Goal: Complete application form: Complete application form

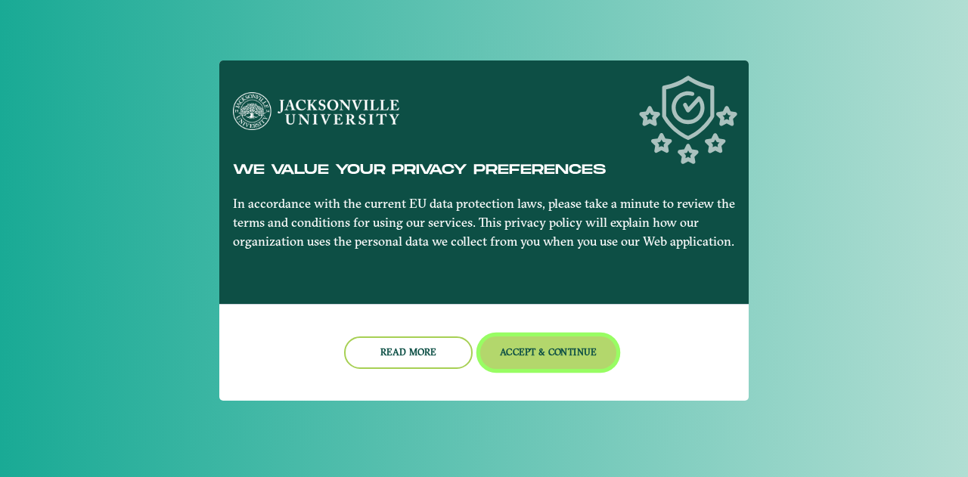
click at [528, 345] on button "Accept & Continue" at bounding box center [548, 352] width 137 height 33
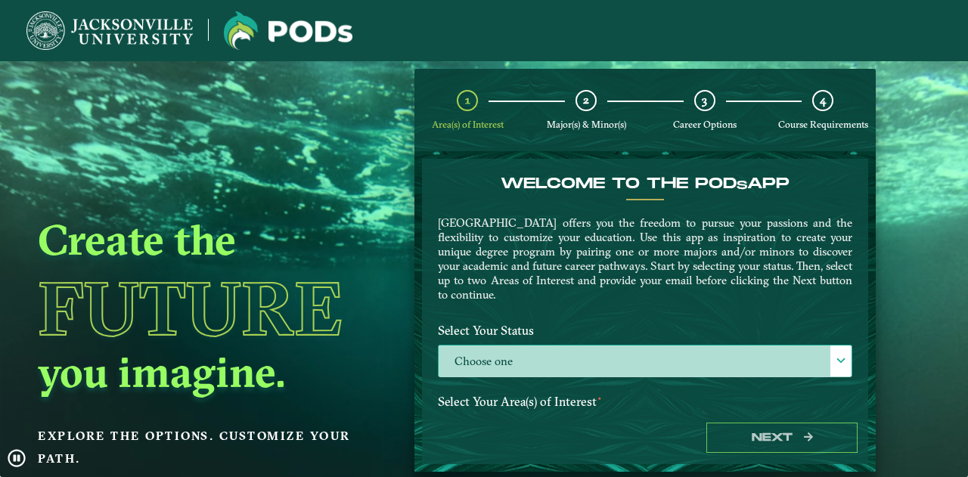
click at [529, 356] on label "Choose one" at bounding box center [644, 361] width 413 height 33
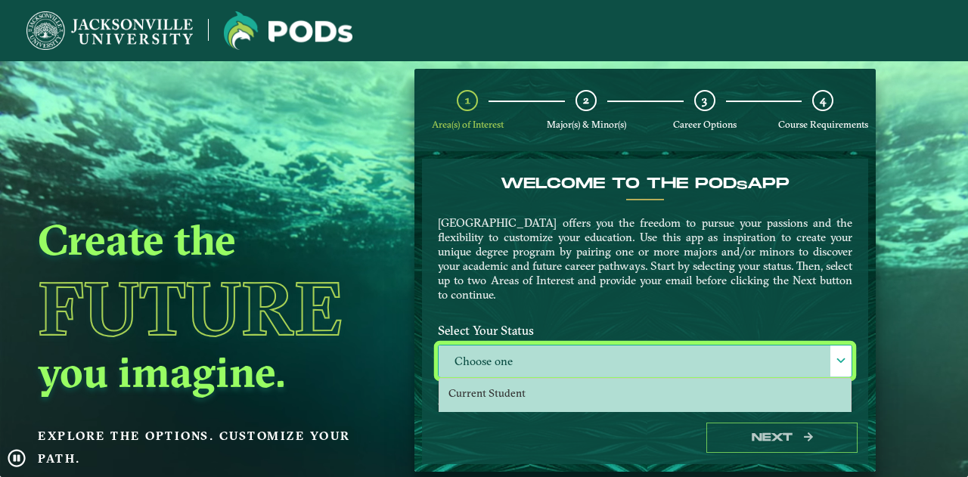
scroll to position [8, 66]
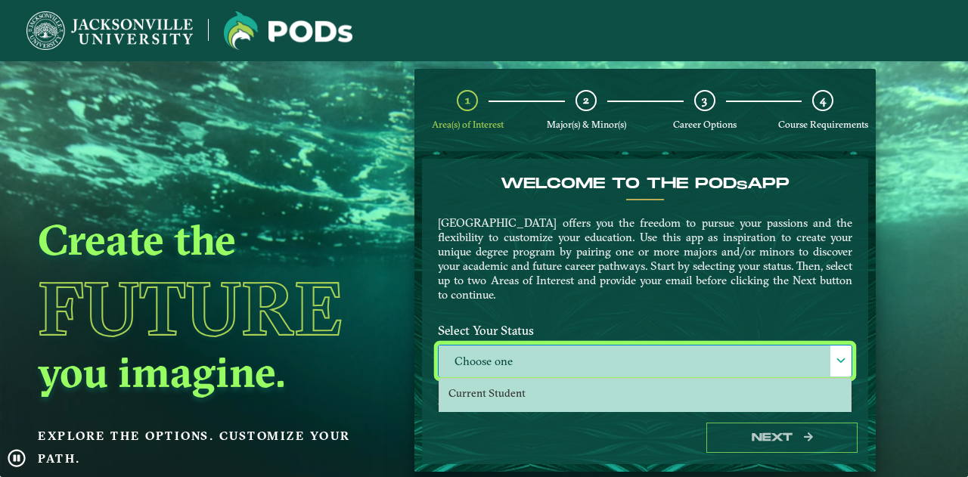
click at [643, 308] on div "Welcome to the POD s app [GEOGRAPHIC_DATA] offers you the freedom to pursue you…" at bounding box center [644, 246] width 437 height 142
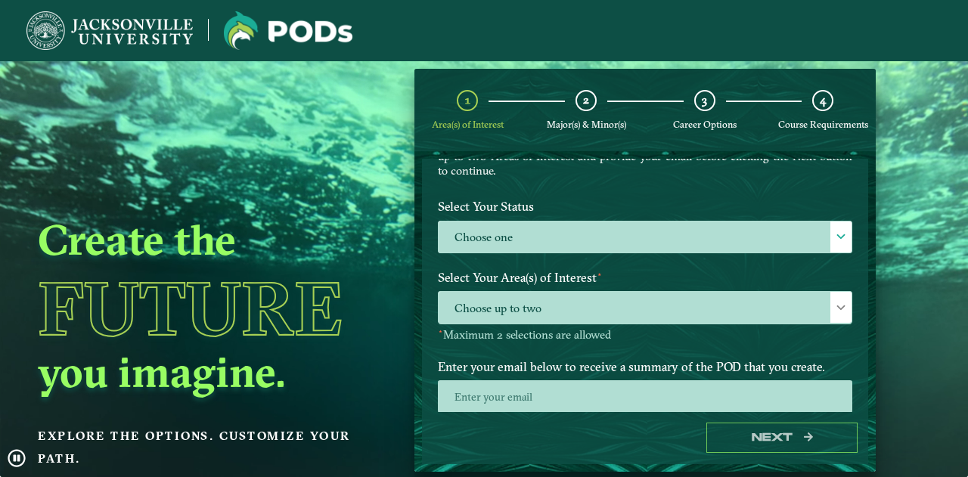
scroll to position [129, 0]
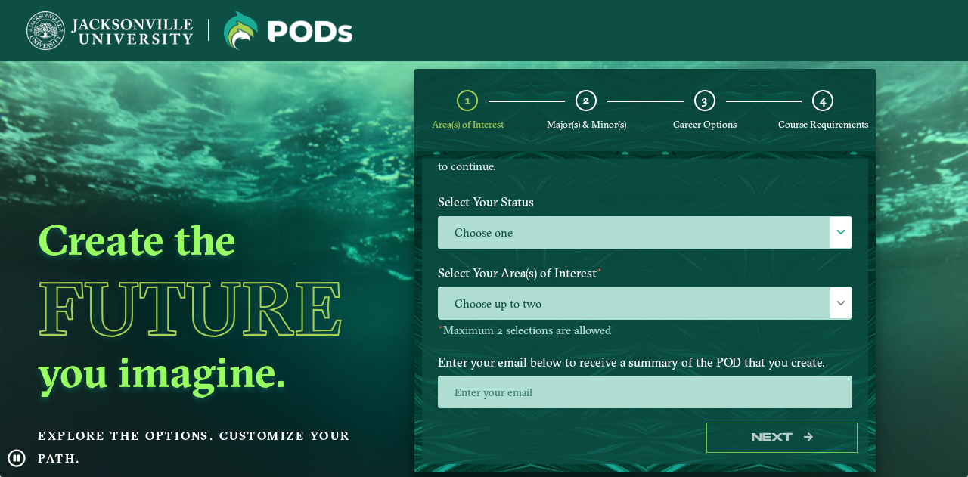
click at [643, 308] on span "Choose up to two" at bounding box center [644, 303] width 413 height 33
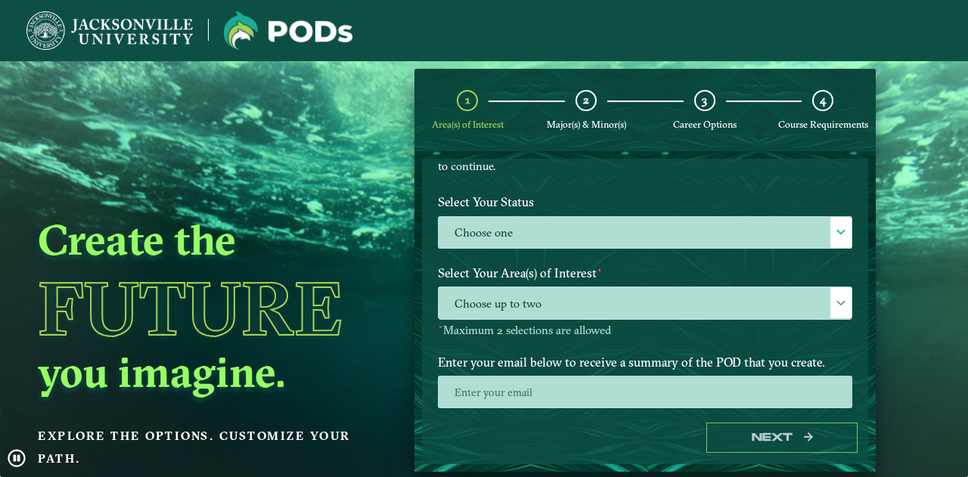
scroll to position [8, 66]
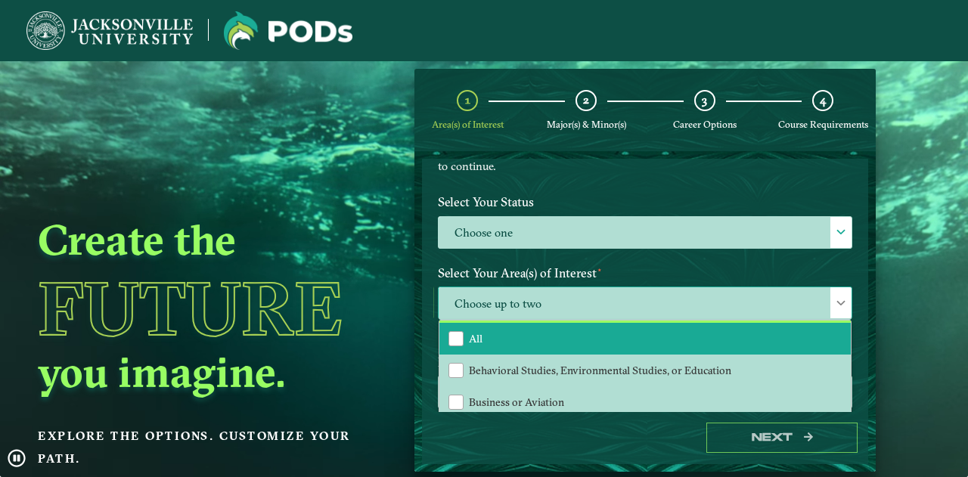
click at [599, 343] on li "All" at bounding box center [644, 339] width 411 height 32
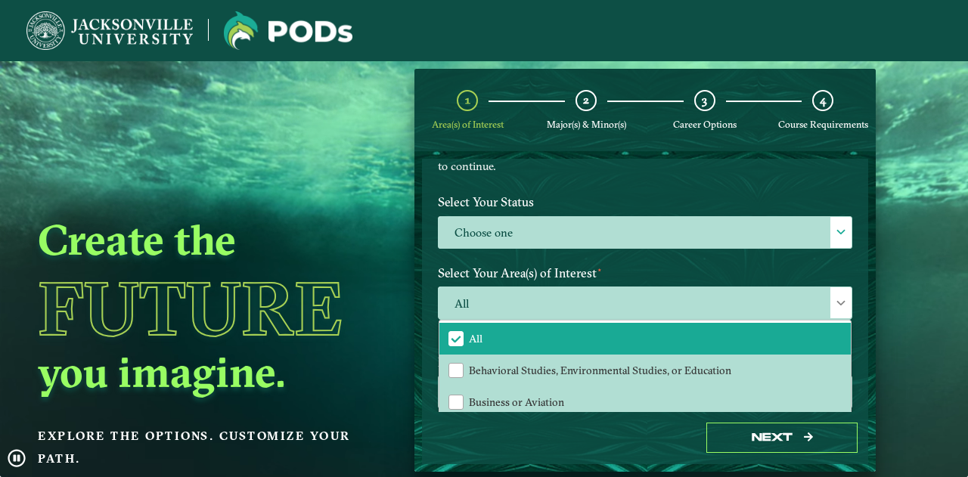
click at [853, 269] on label "Select Your Area(s) of Interest ⋆" at bounding box center [644, 273] width 437 height 28
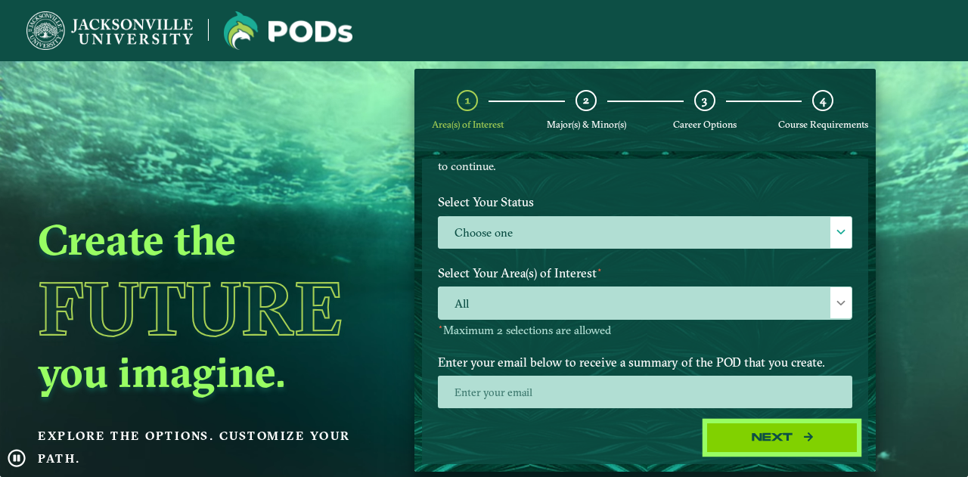
click at [807, 424] on button "Next" at bounding box center [781, 438] width 151 height 31
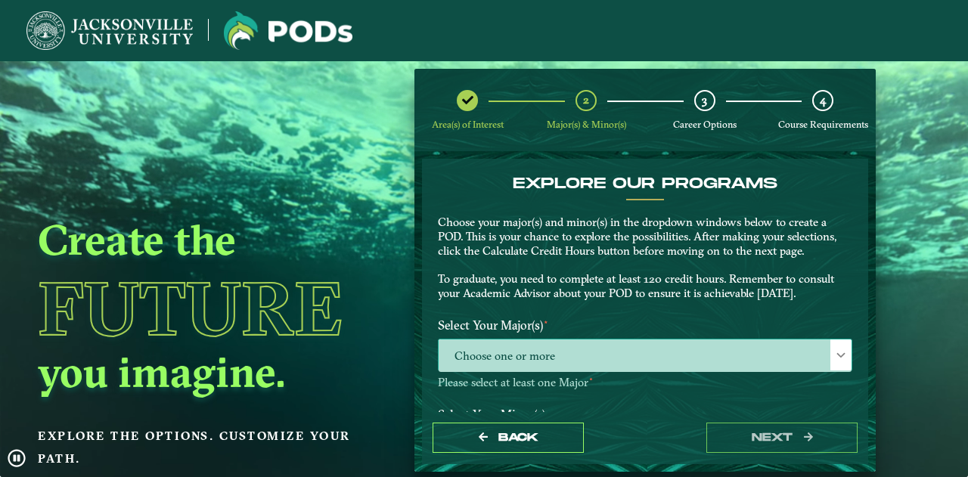
click at [600, 348] on span "Choose one or more" at bounding box center [644, 355] width 413 height 33
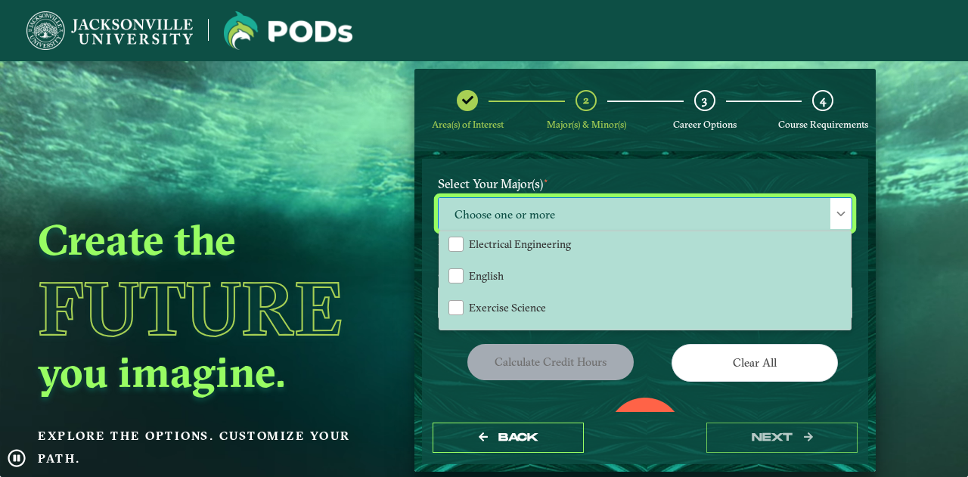
scroll to position [651, 0]
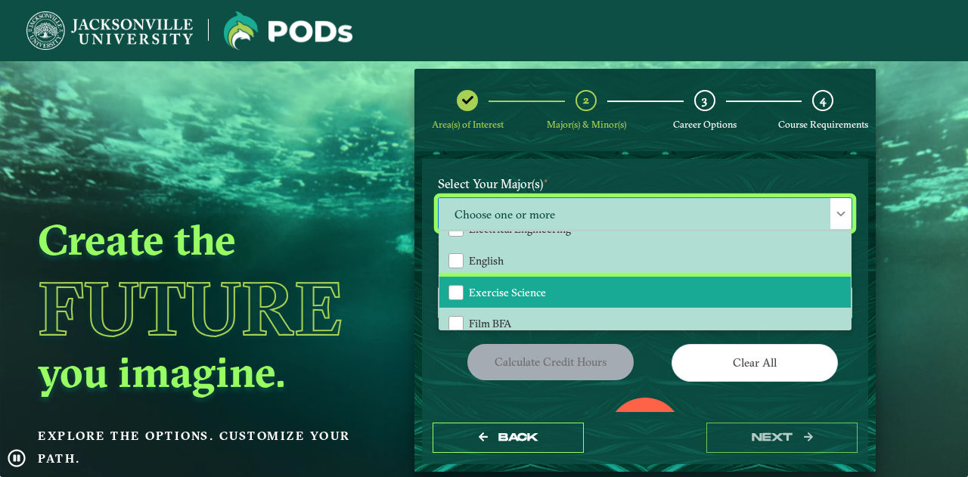
click at [611, 294] on li "Exercise Science" at bounding box center [644, 293] width 411 height 32
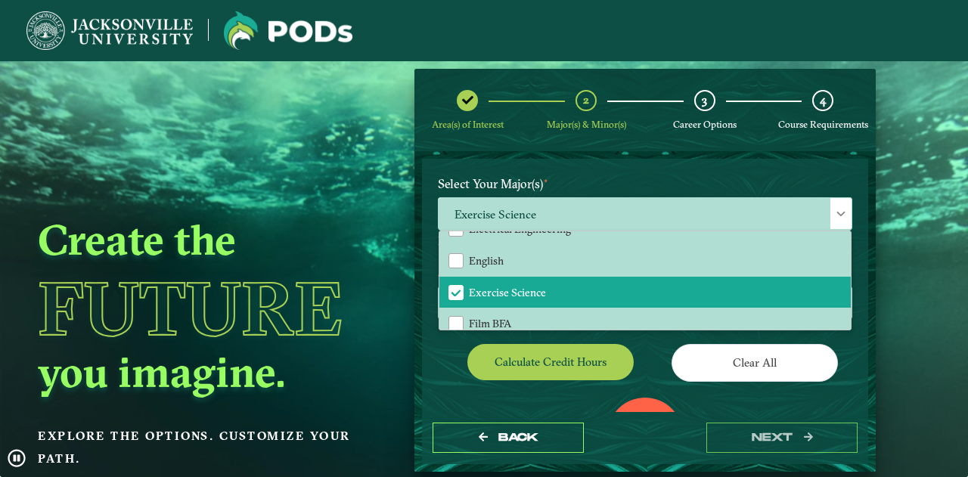
click at [645, 360] on div "Clear All" at bounding box center [754, 365] width 218 height 42
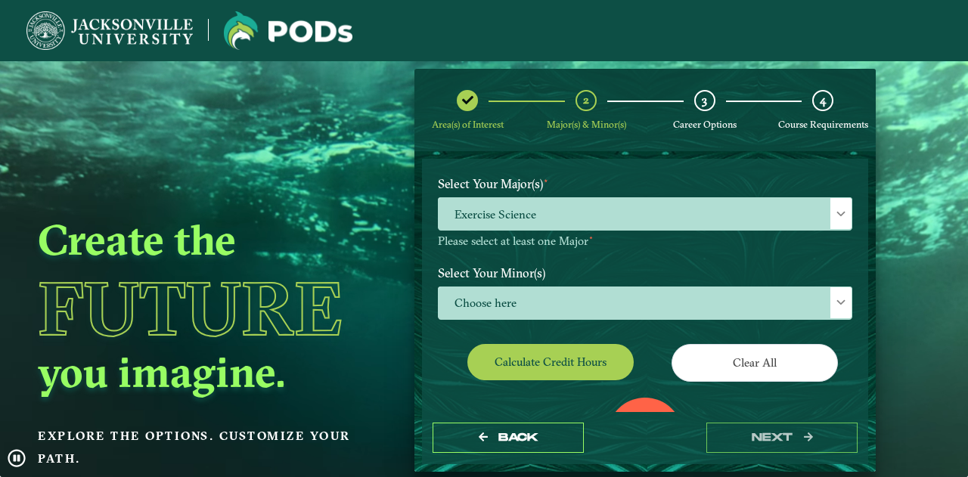
click at [646, 283] on label "Select Your Minor(s)" at bounding box center [644, 273] width 437 height 28
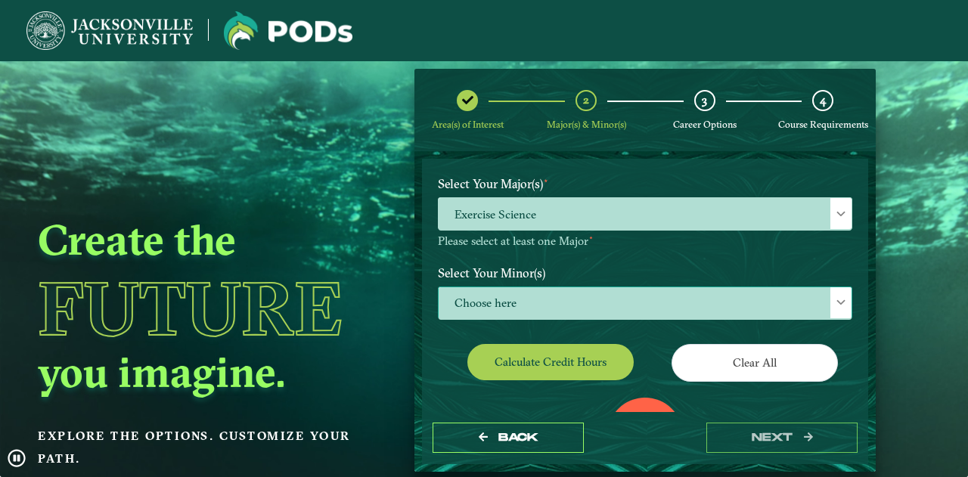
click at [646, 296] on span "Choose here" at bounding box center [644, 303] width 413 height 33
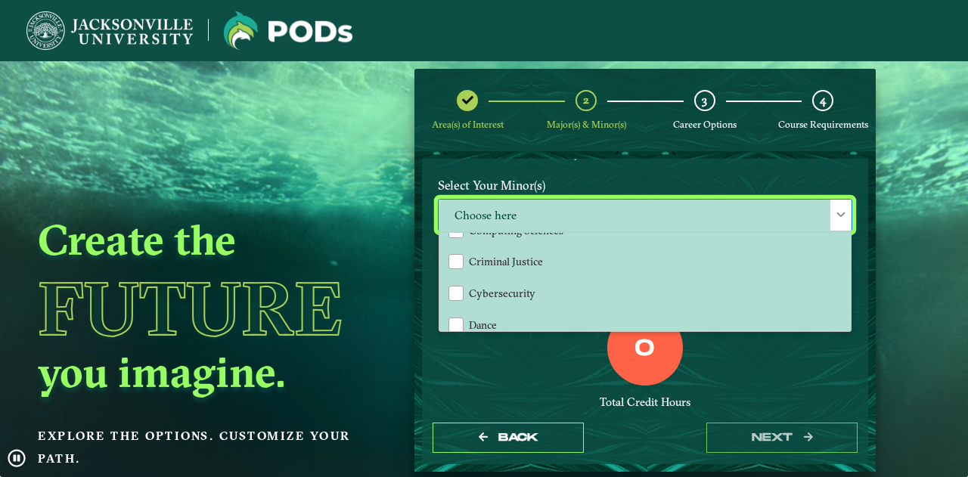
scroll to position [496, 0]
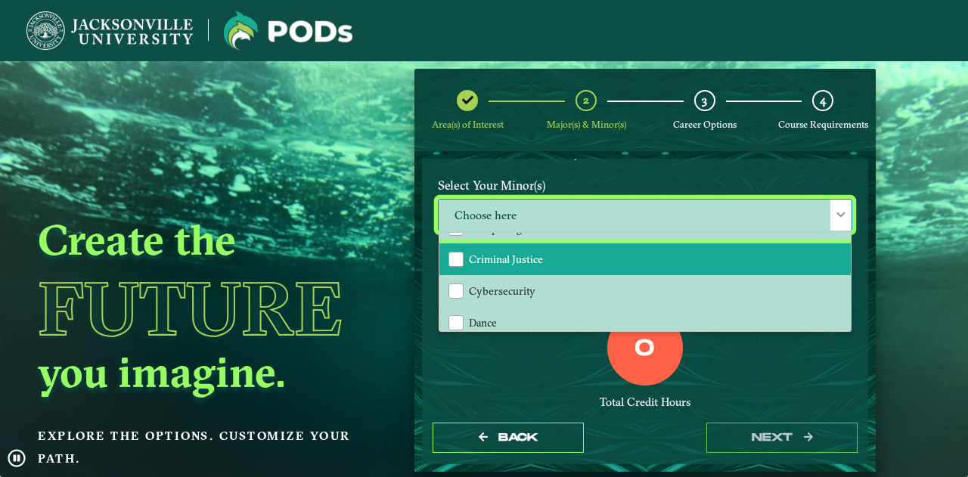
click at [677, 261] on li "Criminal Justice" at bounding box center [644, 259] width 411 height 32
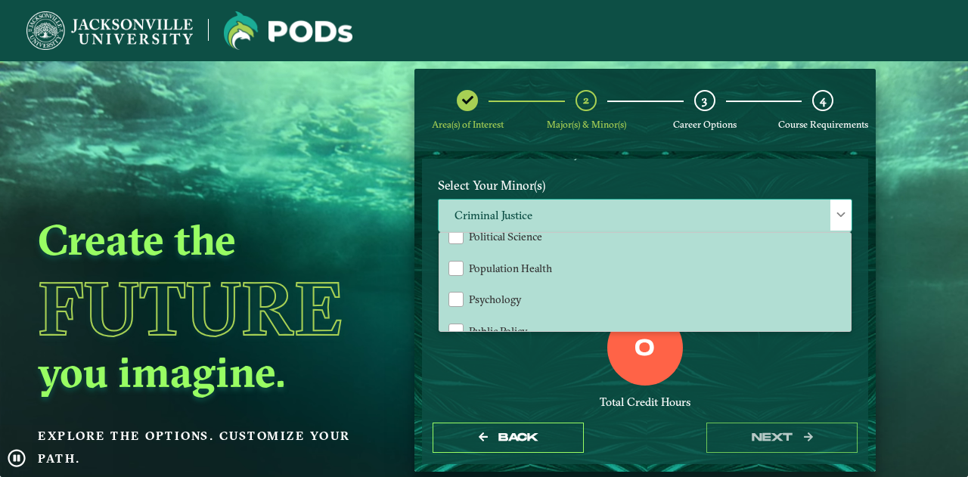
scroll to position [1313, 0]
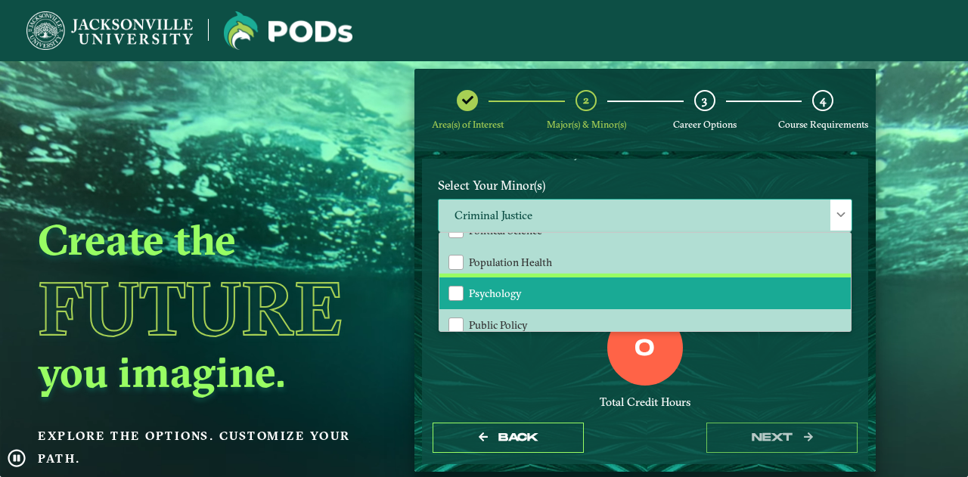
click at [671, 304] on li "Psychology" at bounding box center [644, 293] width 411 height 32
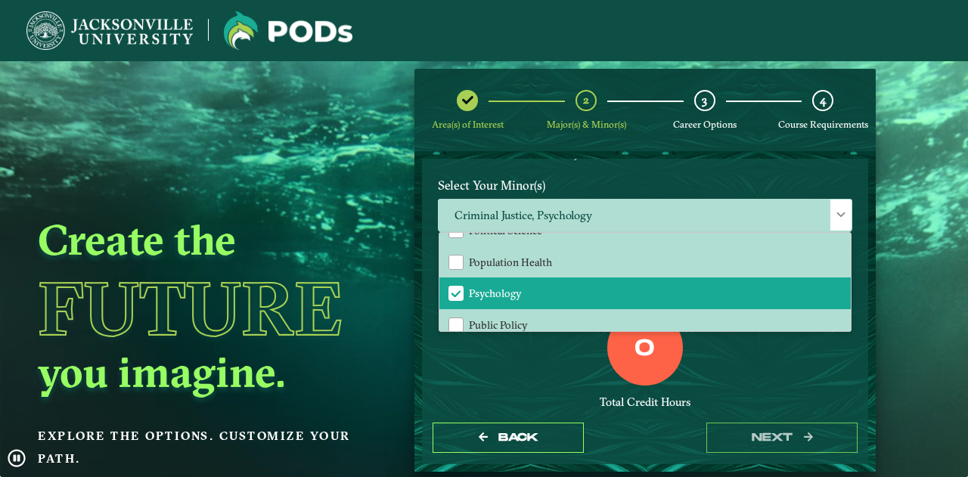
click at [726, 368] on div "0 Total Credit Hours" at bounding box center [644, 374] width 437 height 129
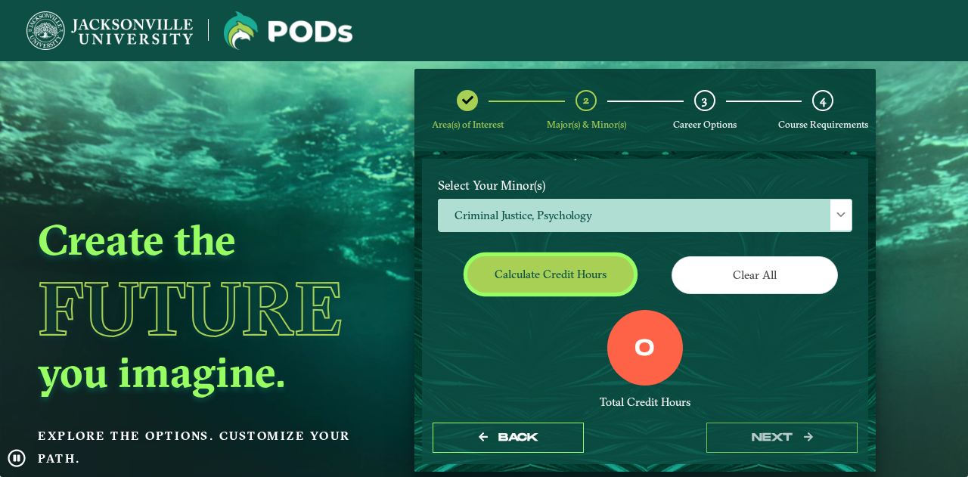
click at [559, 274] on button "Calculate credit hours" at bounding box center [550, 274] width 166 height 36
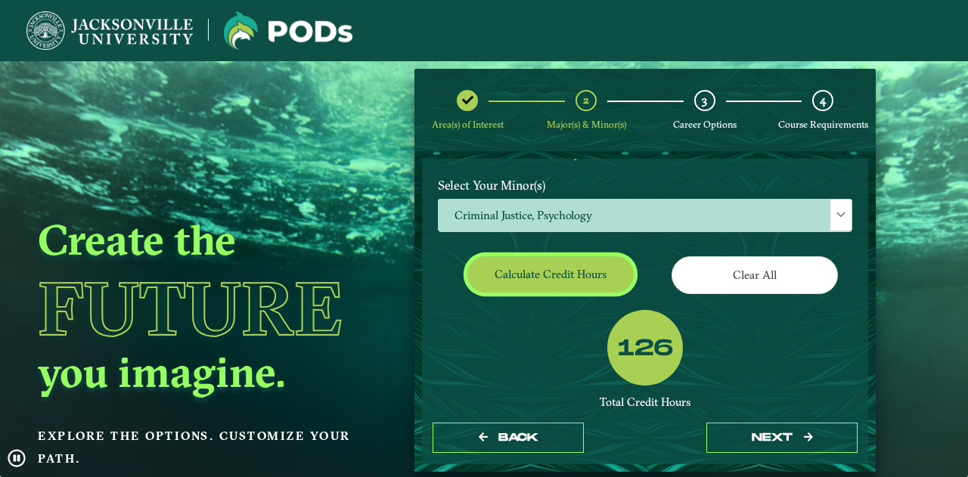
scroll to position [225, 0]
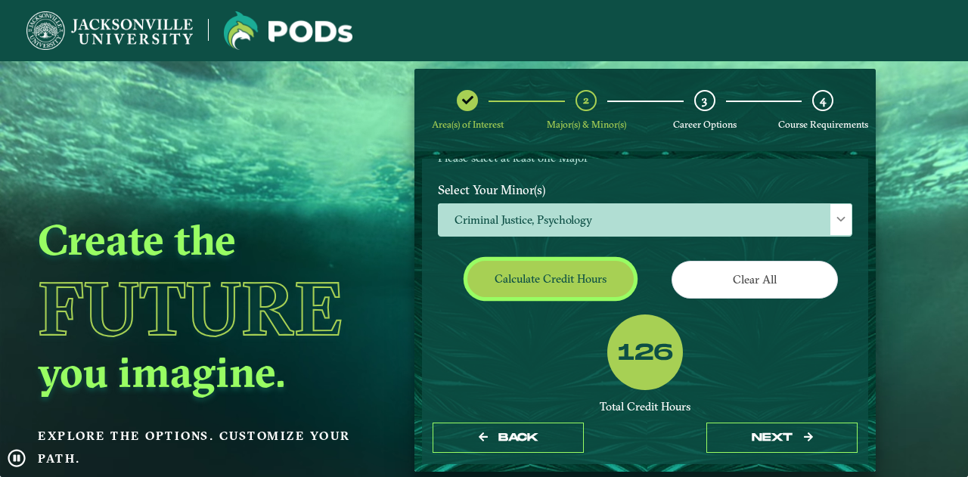
click at [593, 289] on button "Calculate credit hours" at bounding box center [550, 279] width 166 height 36
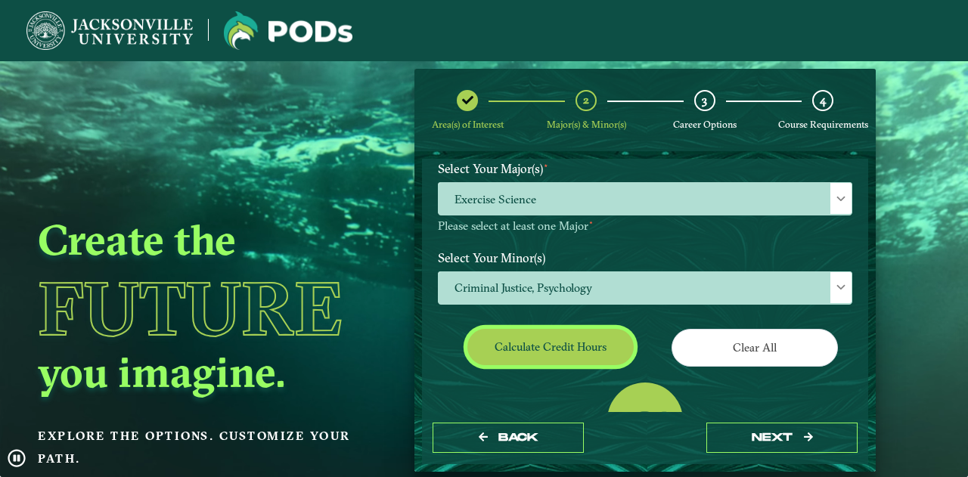
scroll to position [209, 0]
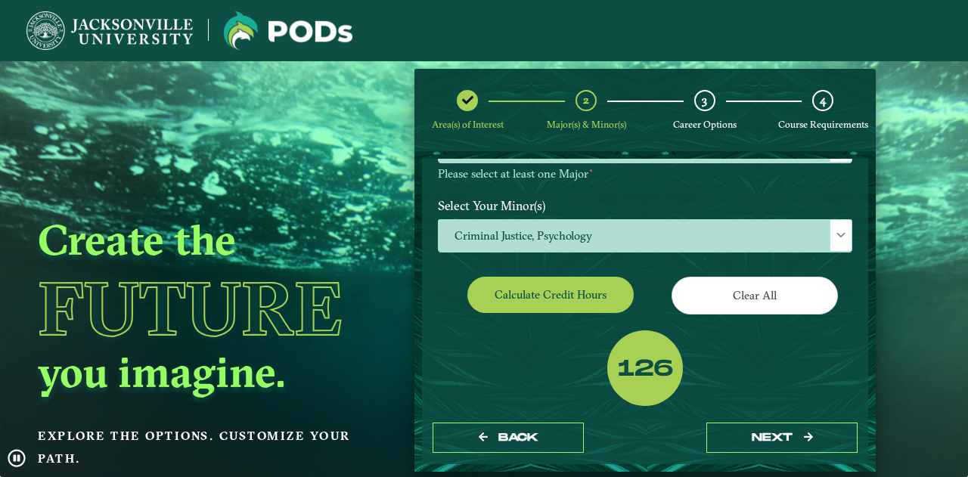
click at [700, 327] on div "EXPLORE OUR PROGRAMS Choose your major(s) and minor(s) in the dropdown windows …" at bounding box center [645, 239] width 414 height 547
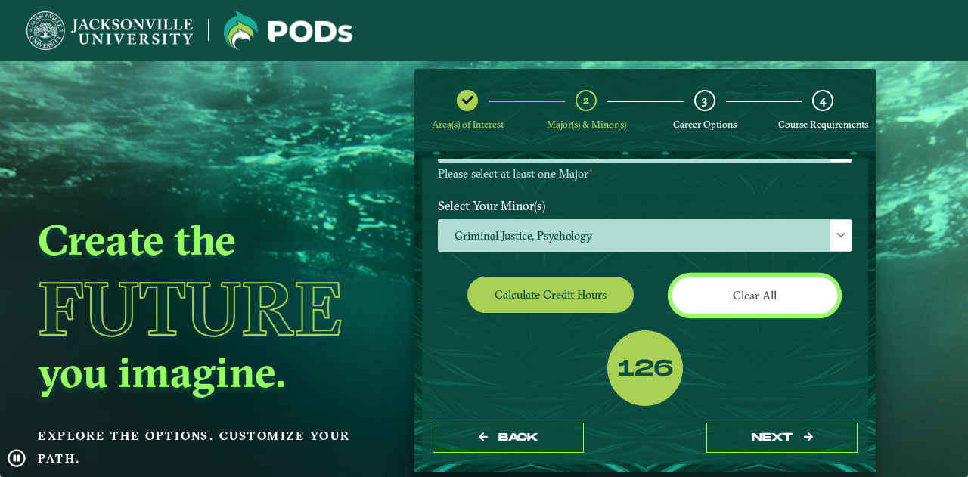
click at [728, 305] on button "Clear All" at bounding box center [754, 295] width 166 height 37
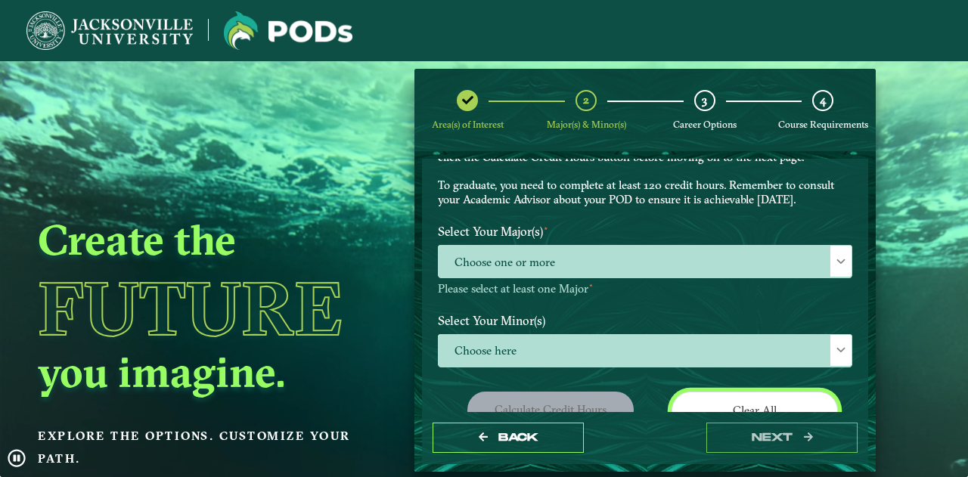
scroll to position [91, 0]
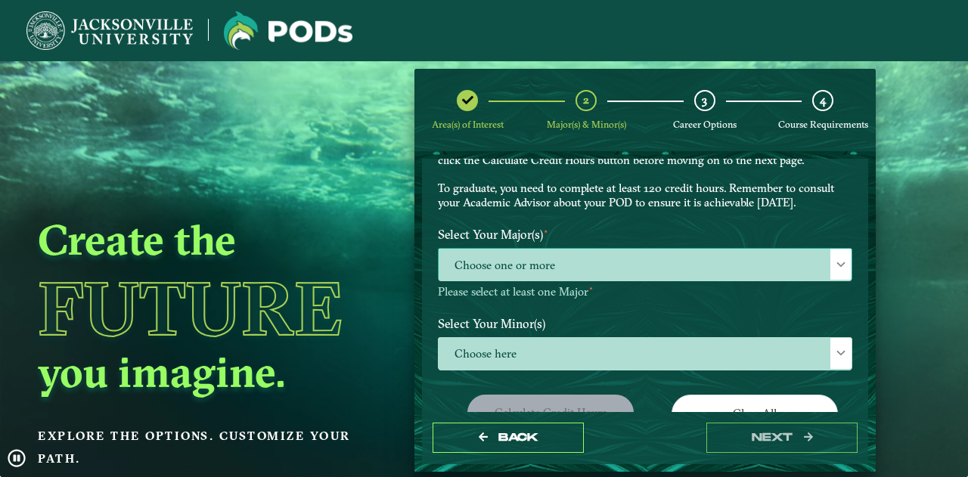
click at [738, 265] on span "Choose one or more" at bounding box center [644, 265] width 413 height 33
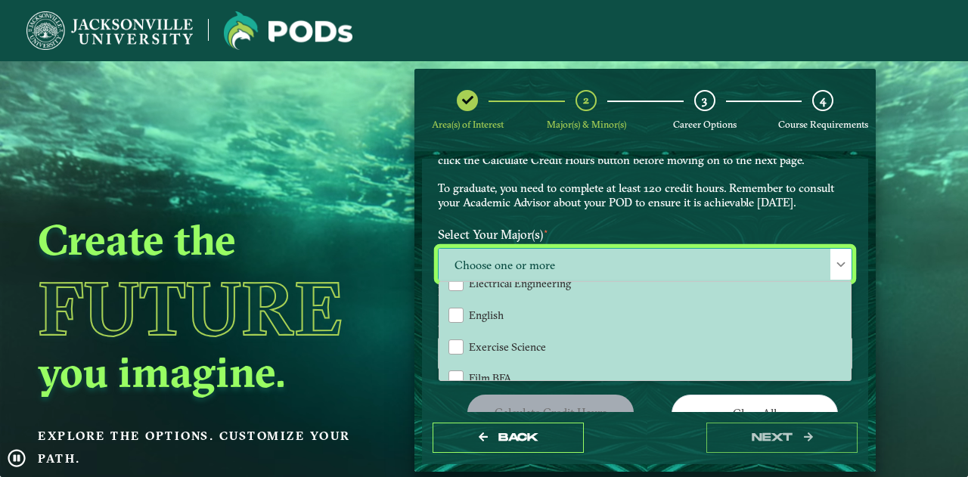
scroll to position [647, 0]
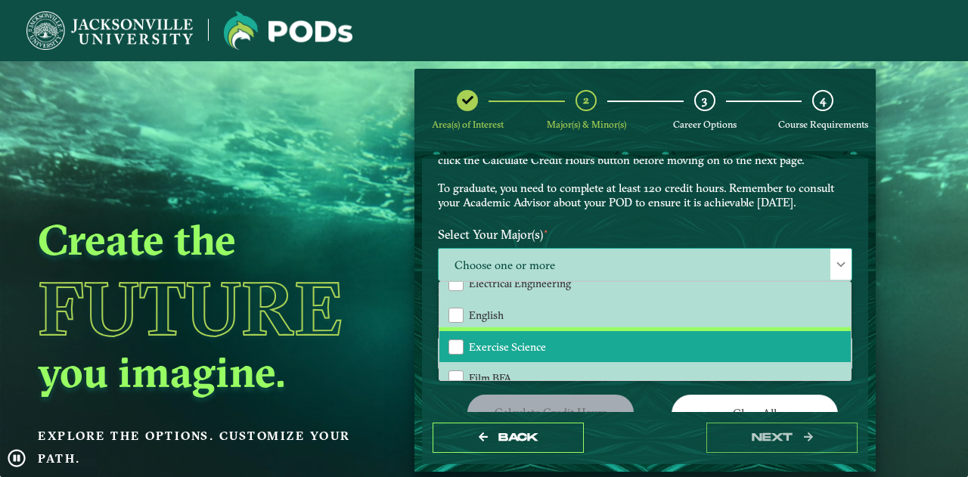
click at [587, 345] on li "Exercise Science" at bounding box center [644, 347] width 411 height 32
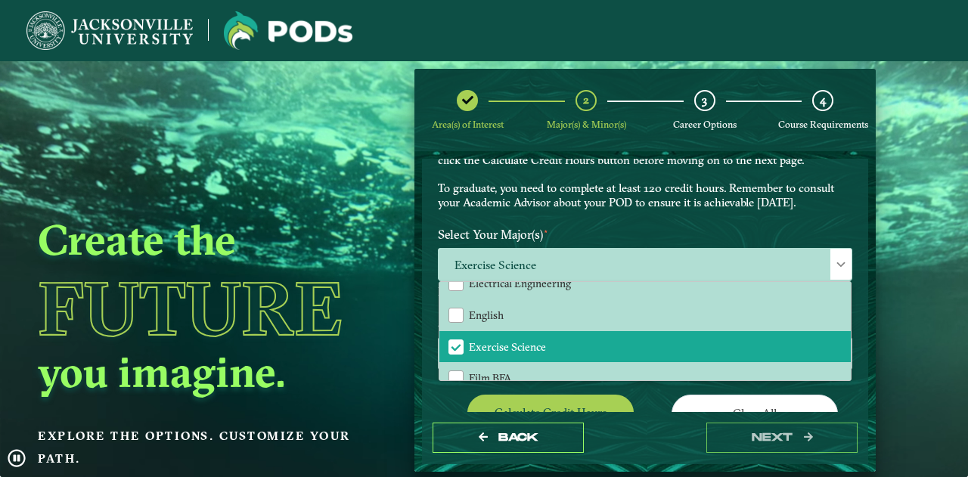
click at [635, 389] on div "EXPLORE OUR PROGRAMS Choose your major(s) and minor(s) in the dropdown windows …" at bounding box center [645, 330] width 414 height 492
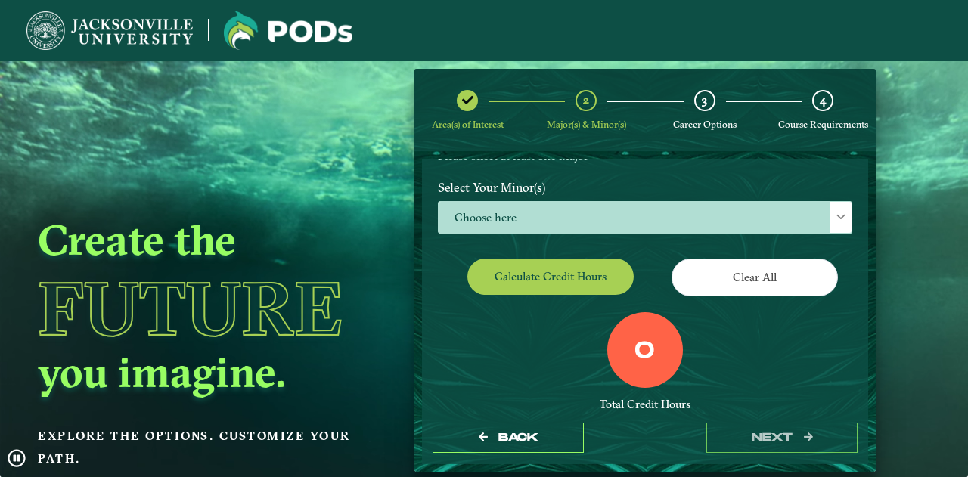
scroll to position [227, 0]
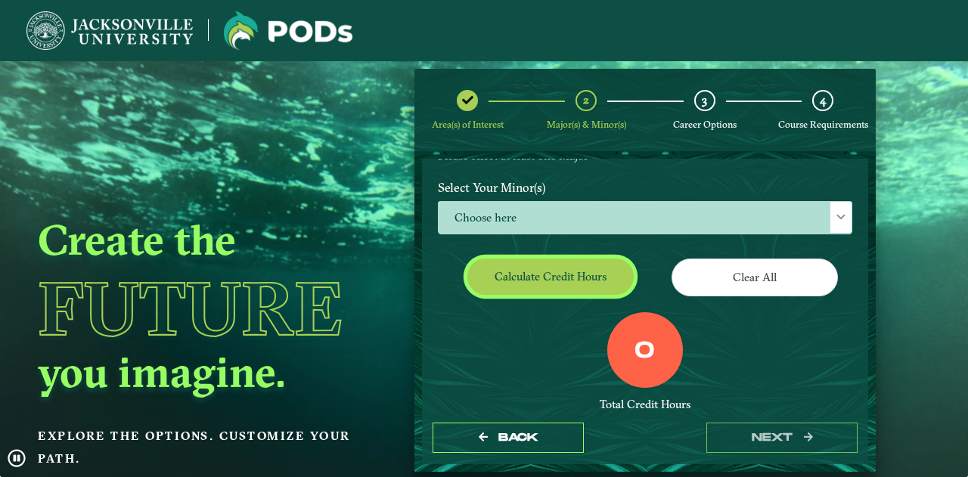
click at [573, 270] on button "Calculate credit hours" at bounding box center [550, 277] width 166 height 36
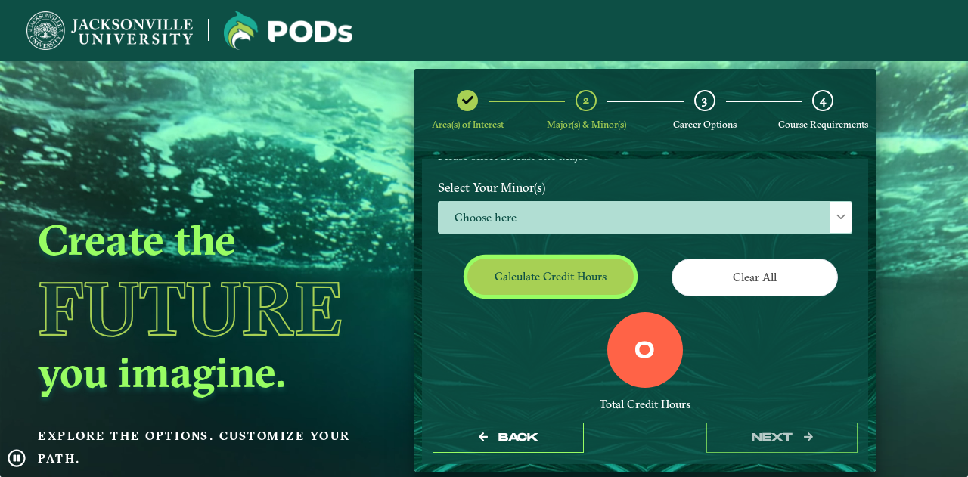
scroll to position [225, 0]
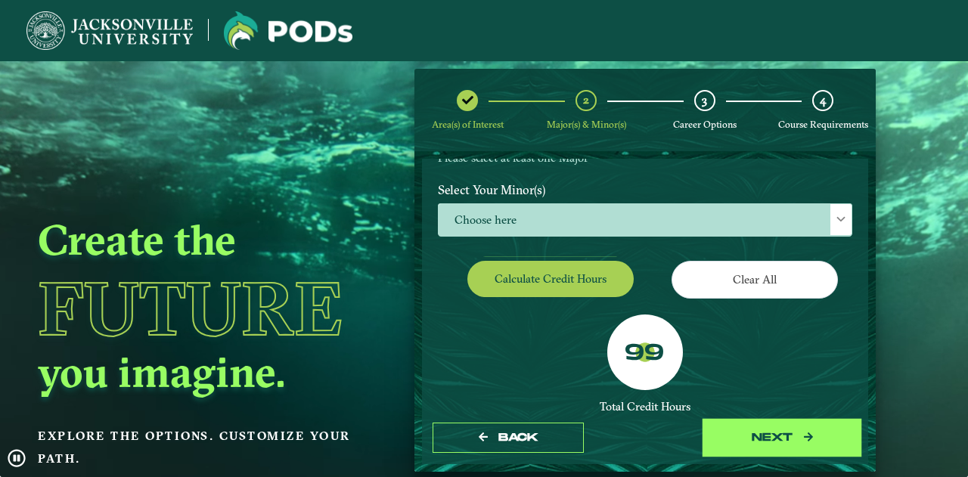
click at [779, 442] on button "next" at bounding box center [781, 438] width 151 height 31
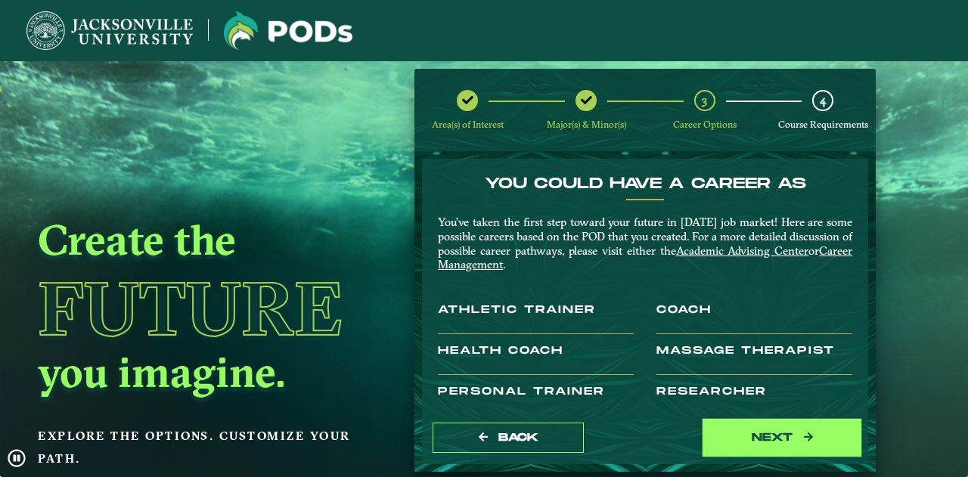
click at [779, 442] on button "next" at bounding box center [781, 438] width 151 height 31
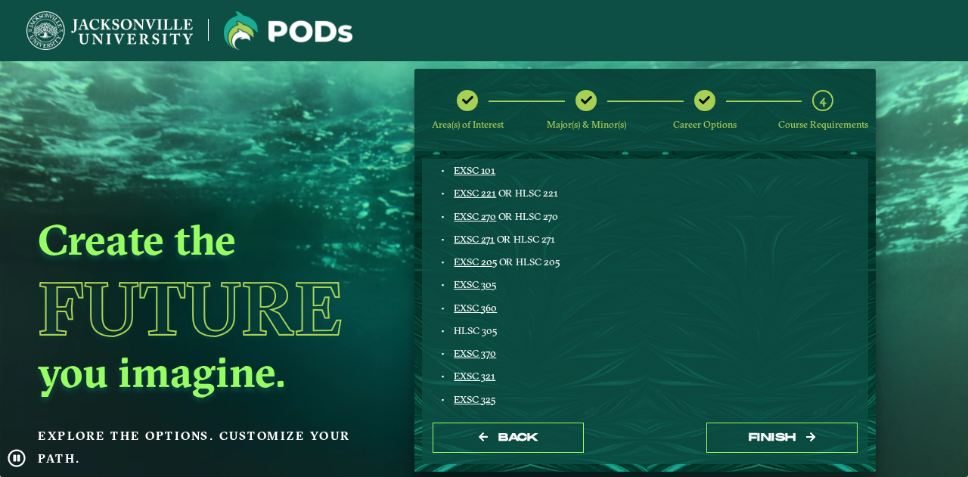
scroll to position [459, 0]
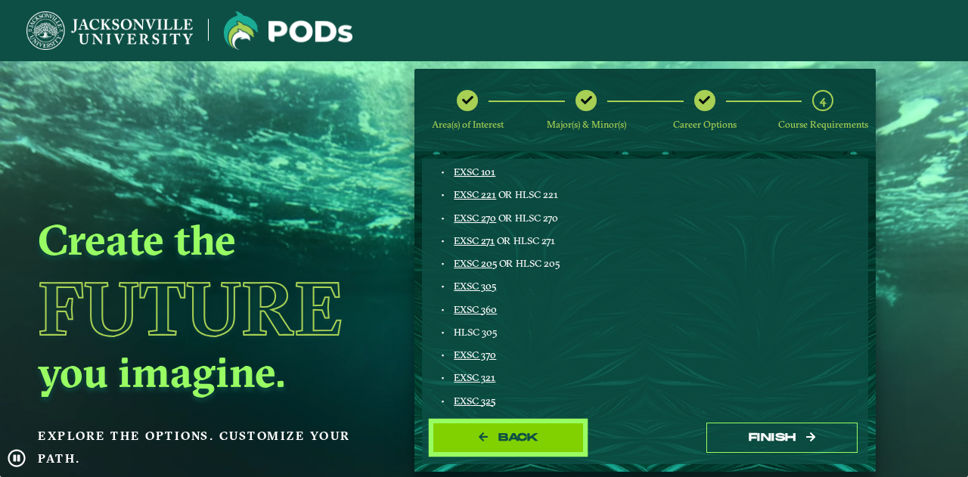
click at [522, 434] on span "Back" at bounding box center [518, 437] width 40 height 13
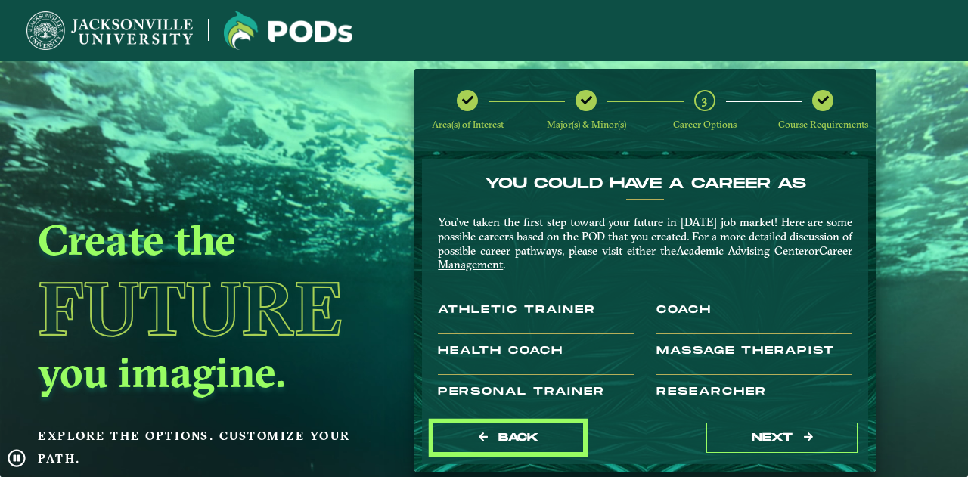
click at [522, 434] on span "Back" at bounding box center [518, 437] width 40 height 13
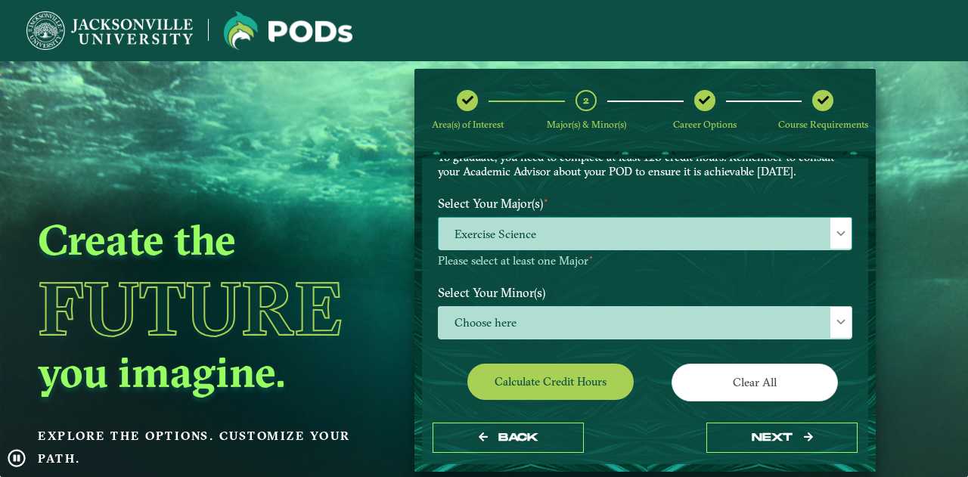
scroll to position [122, 0]
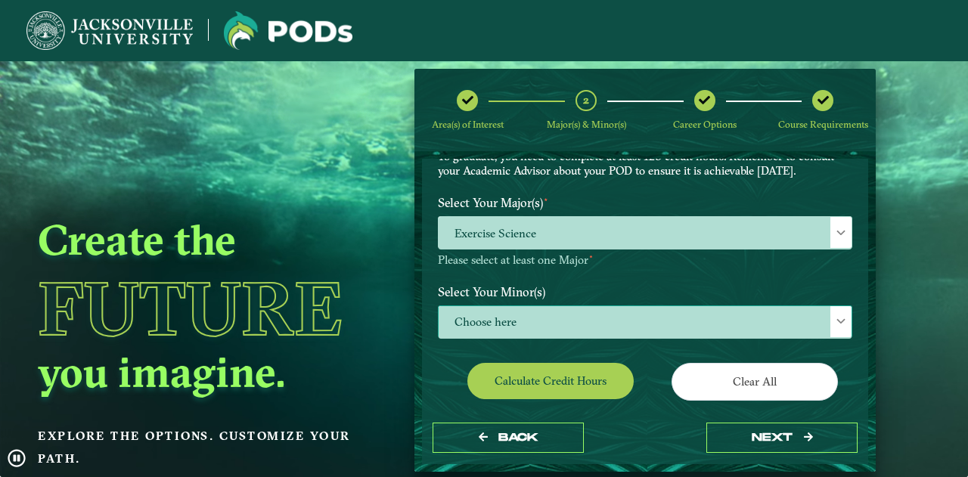
click at [623, 315] on span "Choose here" at bounding box center [644, 322] width 413 height 33
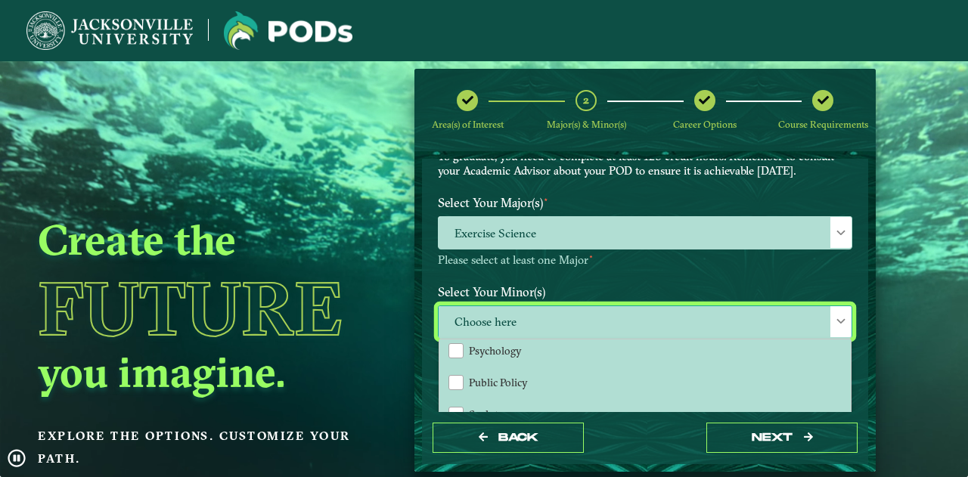
scroll to position [1364, 0]
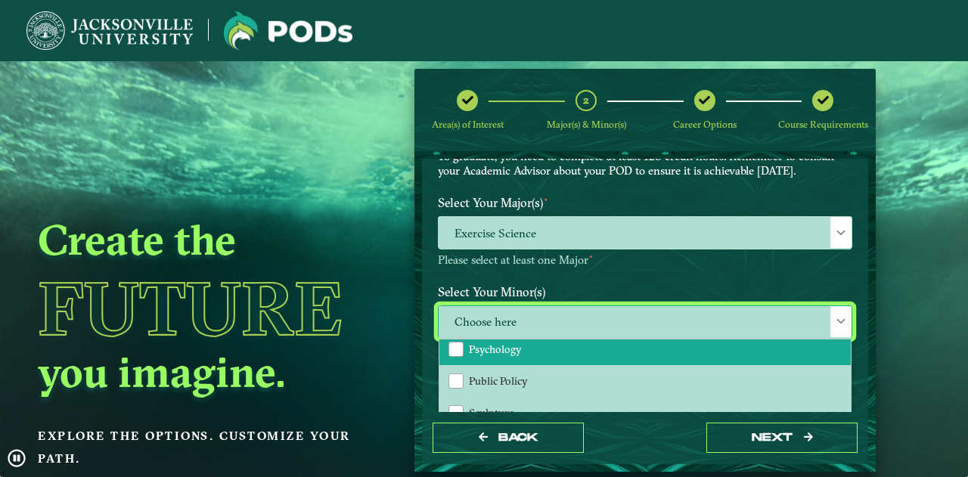
click at [620, 352] on li "Psychology" at bounding box center [644, 349] width 411 height 32
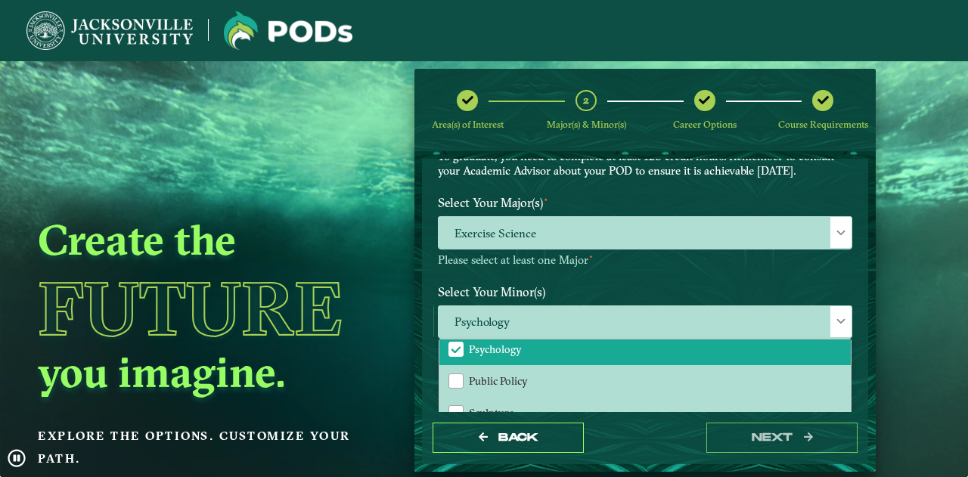
click at [624, 447] on div "Back next" at bounding box center [645, 438] width 446 height 52
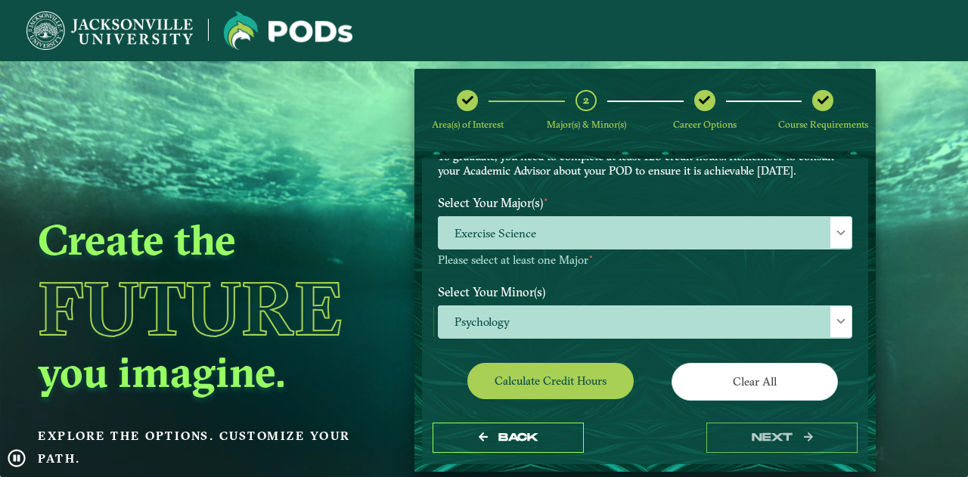
click at [591, 360] on div "EXPLORE OUR PROGRAMS Choose your major(s) and minor(s) in the dropdown windows …" at bounding box center [645, 298] width 414 height 492
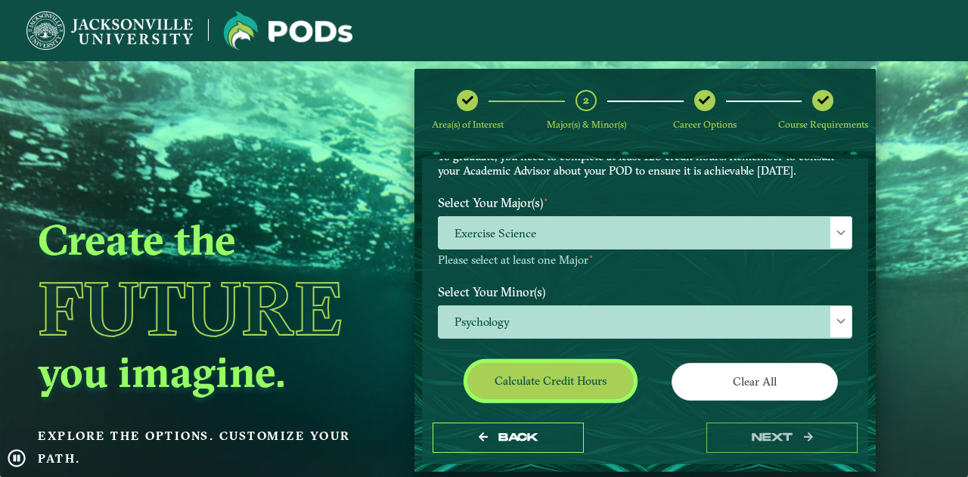
click at [590, 369] on button "Calculate credit hours" at bounding box center [550, 381] width 166 height 36
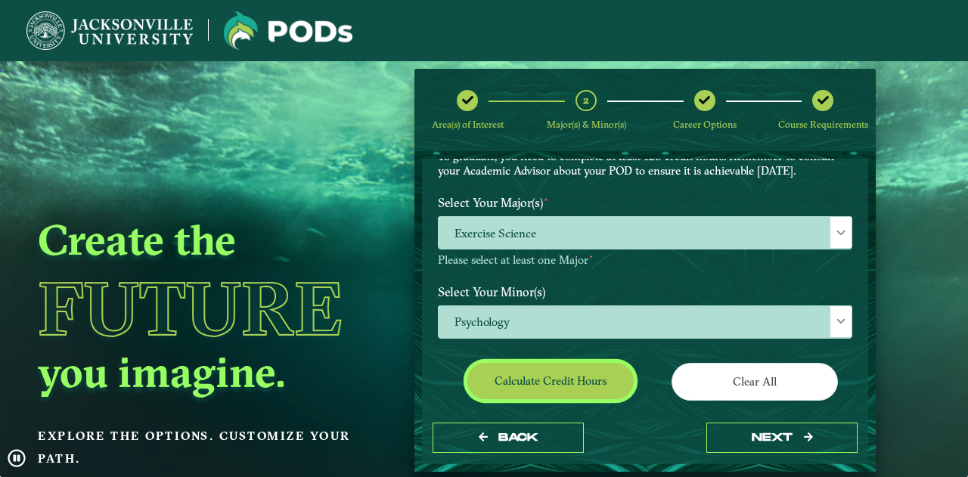
scroll to position [225, 0]
